Goal: Information Seeking & Learning: Learn about a topic

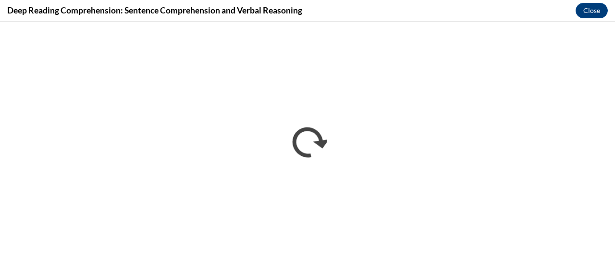
click at [334, 3] on div "Deep Reading Comprehension: Sentence Comprehension and Verbal Reasoning Close" at bounding box center [307, 11] width 615 height 22
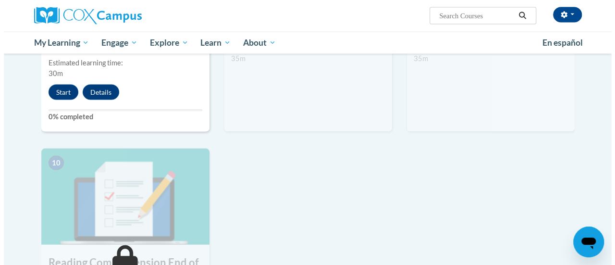
scroll to position [816, 0]
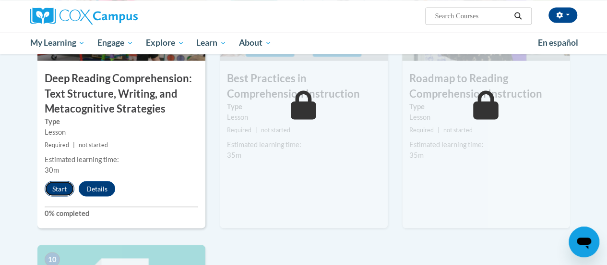
click at [59, 185] on button "Start" at bounding box center [60, 188] width 30 height 15
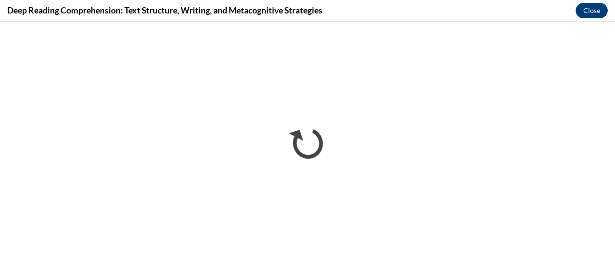
scroll to position [0, 0]
